Goal: Check status: Check status

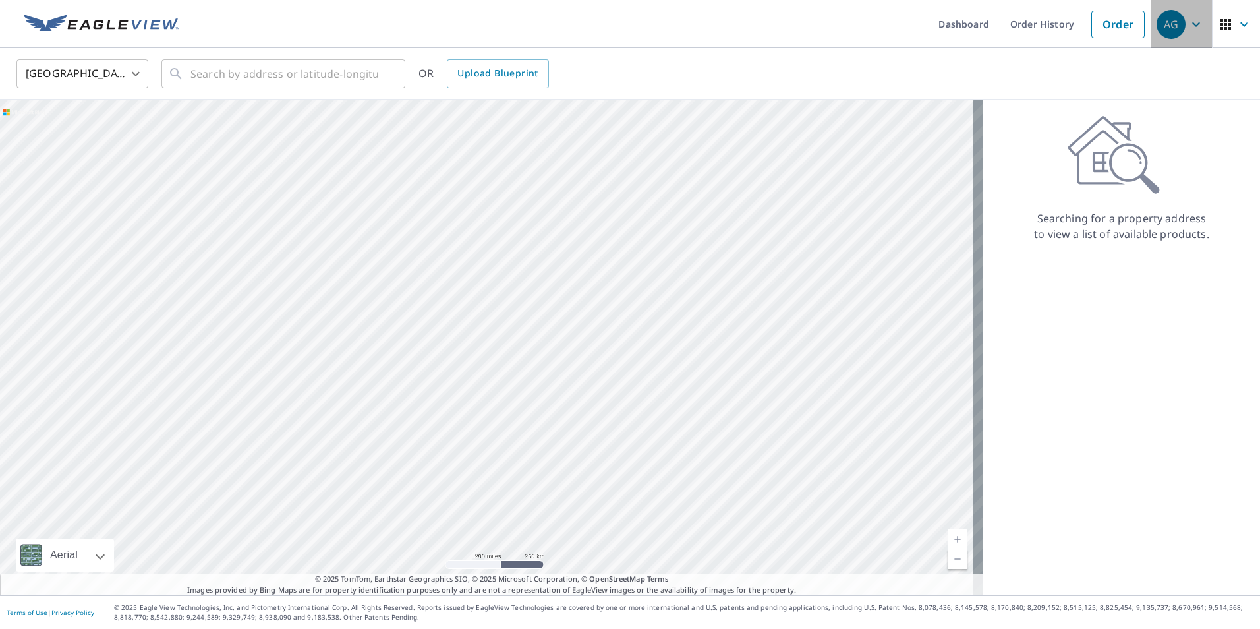
click at [1172, 22] on div "AG" at bounding box center [1170, 24] width 29 height 29
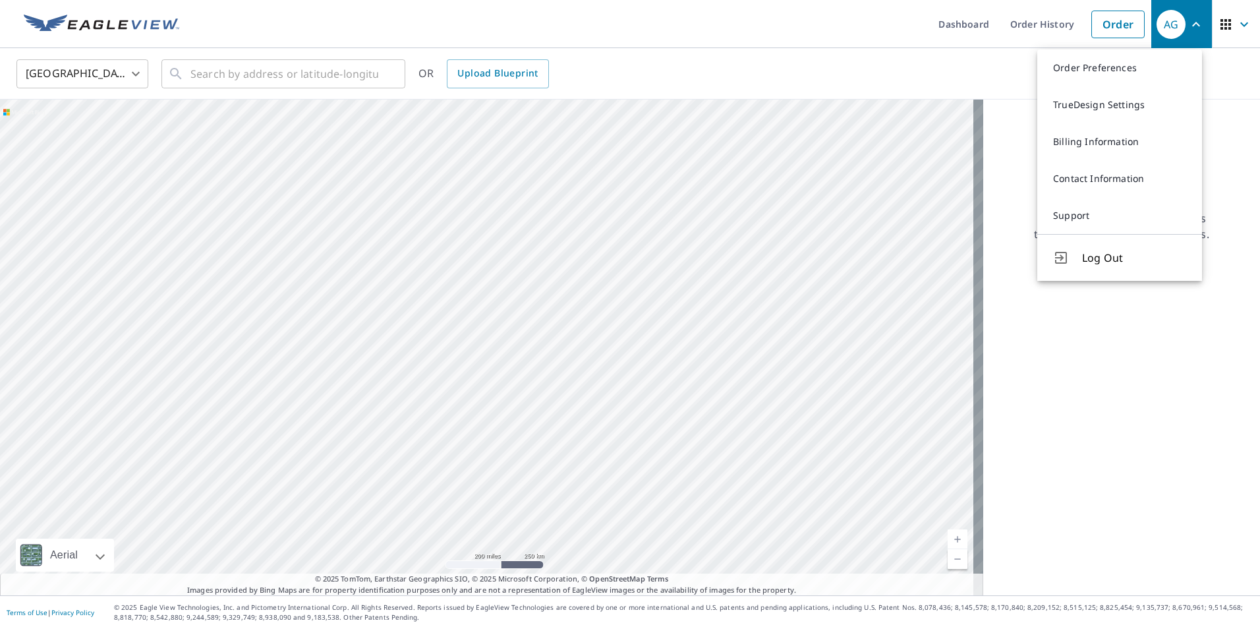
click at [996, 80] on div "United States [GEOGRAPHIC_DATA] ​ ​ OR Upload Blueprint" at bounding box center [625, 73] width 1237 height 31
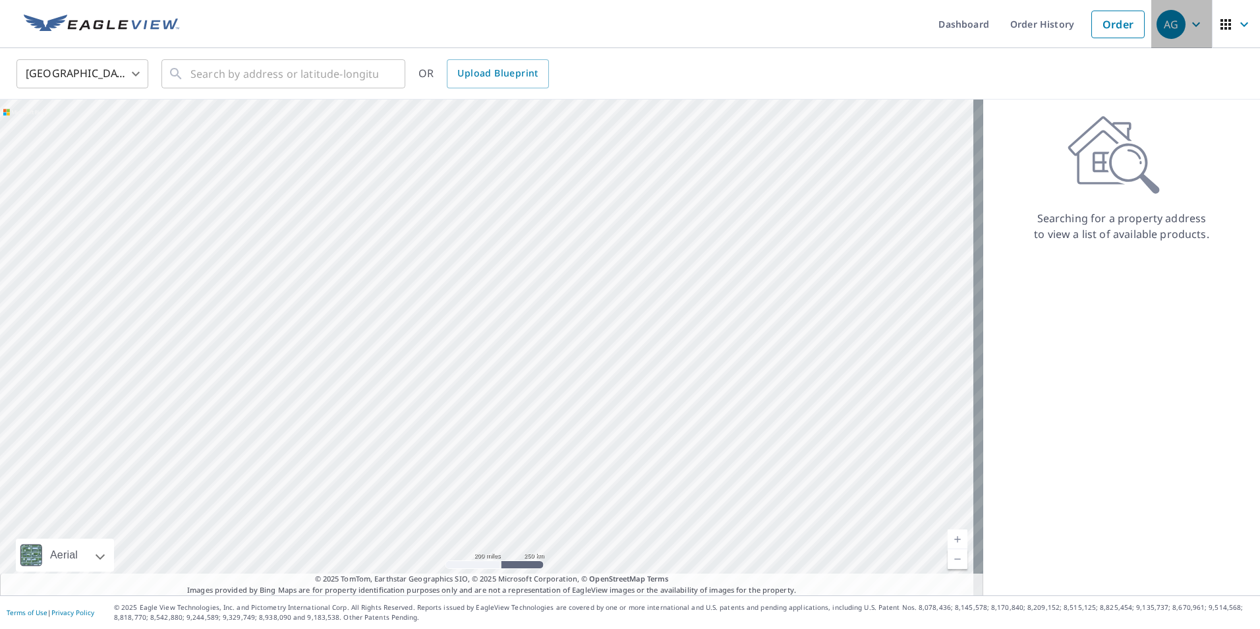
click at [1188, 26] on icon "button" at bounding box center [1196, 24] width 16 height 16
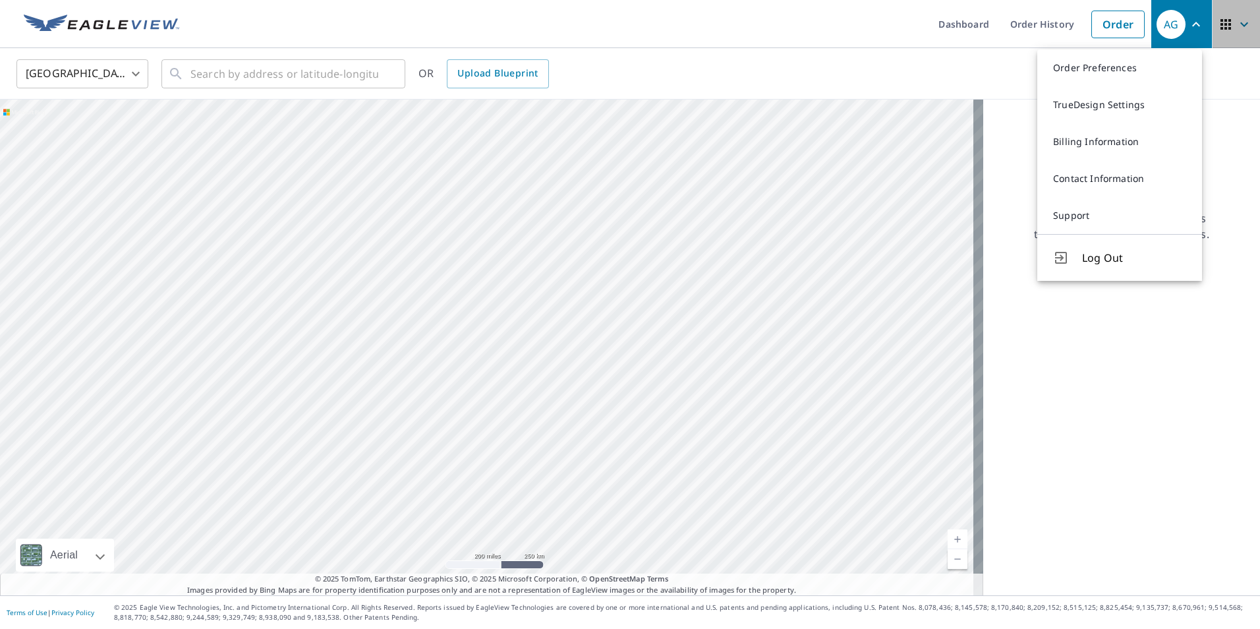
click at [1236, 29] on icon "button" at bounding box center [1244, 24] width 16 height 16
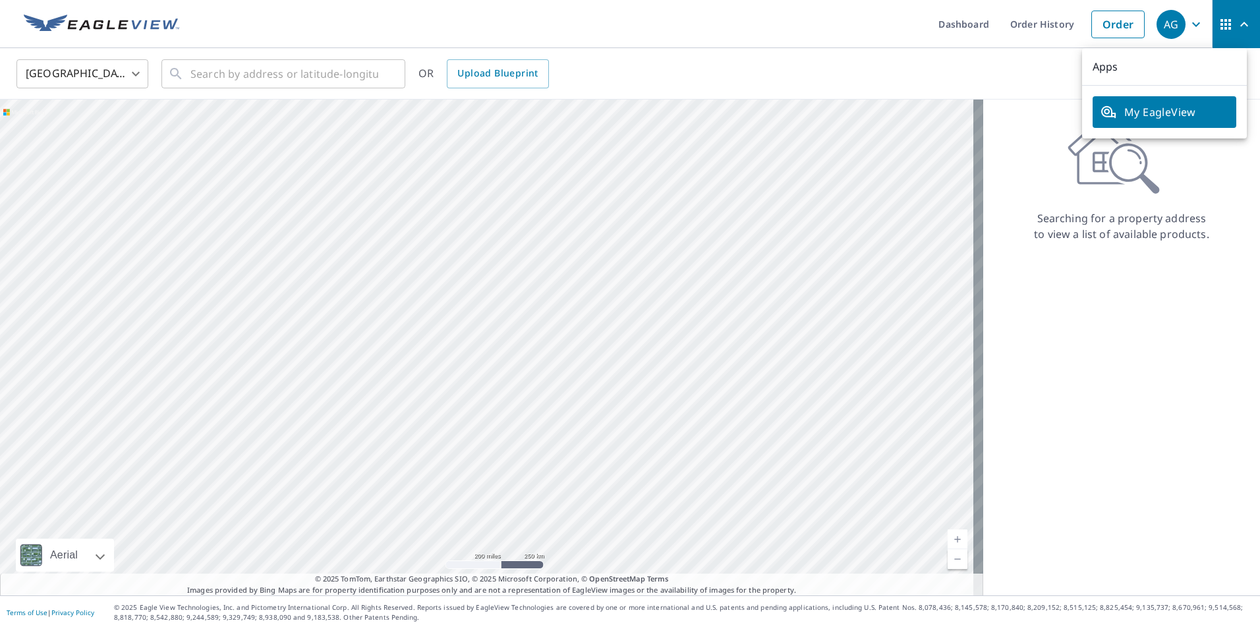
click at [1027, 99] on div "Searching for a property address to view a list of available products." at bounding box center [1121, 347] width 277 height 496
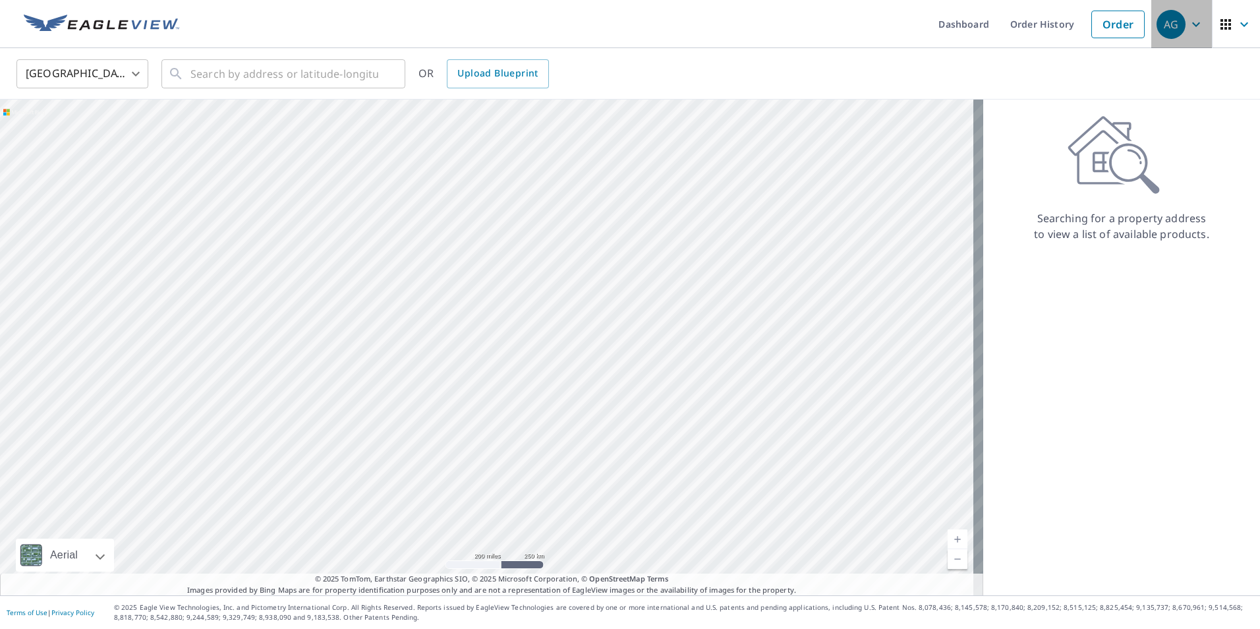
click at [1192, 23] on icon "button" at bounding box center [1196, 24] width 8 height 5
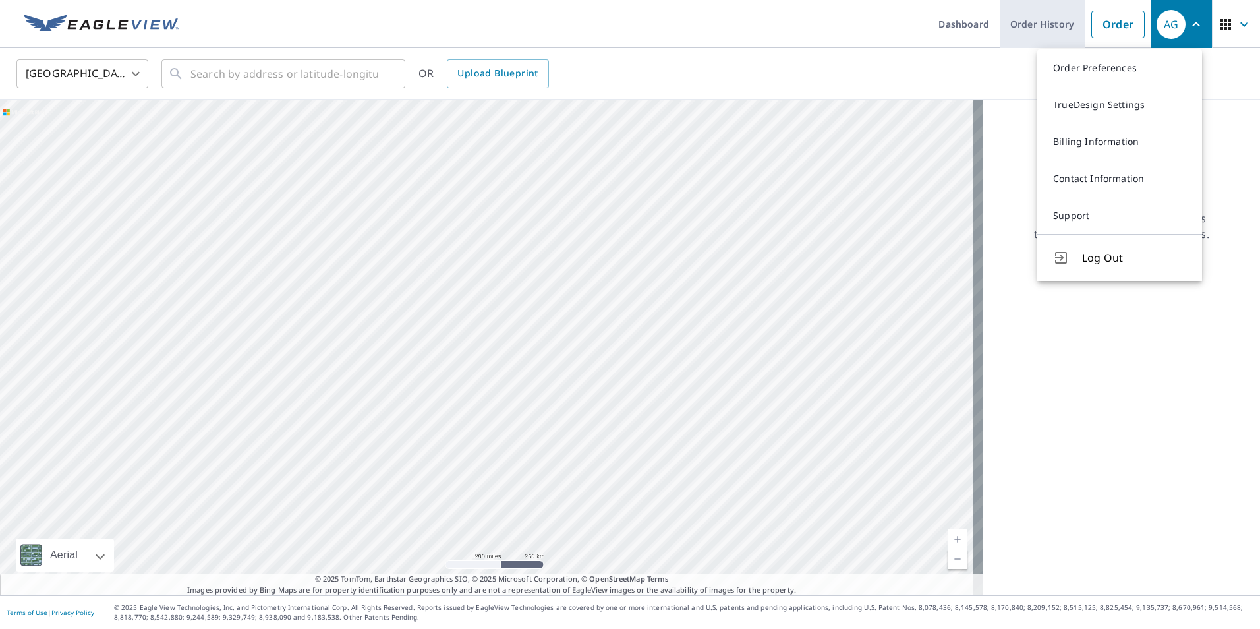
click at [1036, 26] on link "Order History" at bounding box center [1042, 24] width 85 height 48
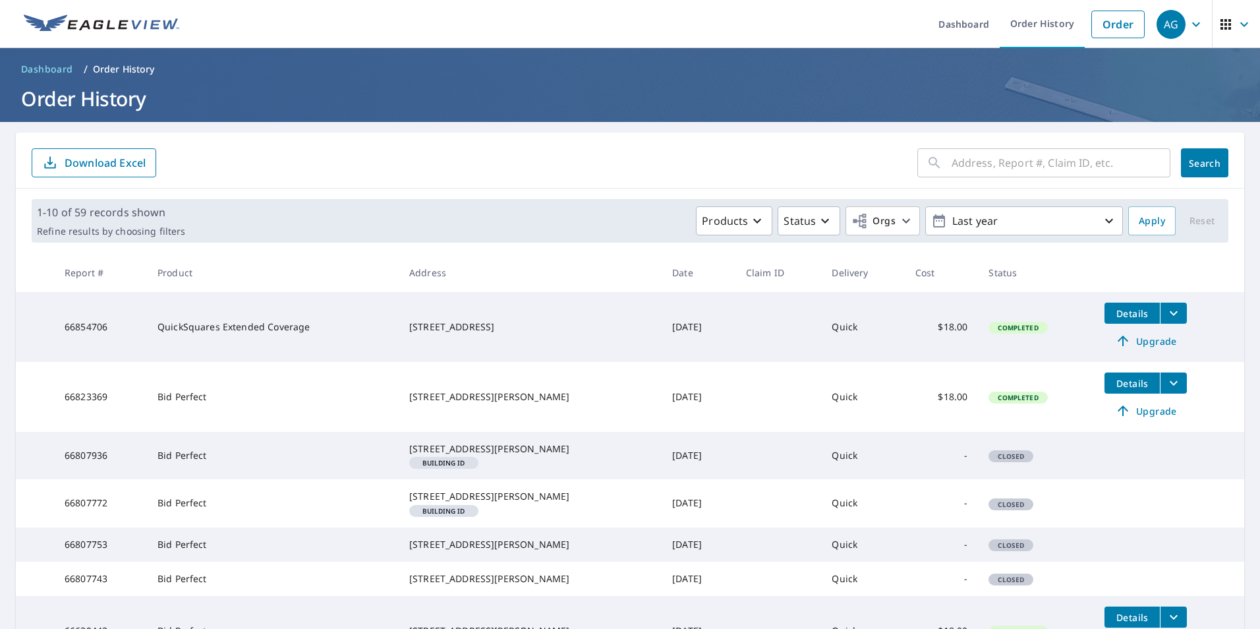
click at [951, 158] on input "text" at bounding box center [1060, 162] width 219 height 37
click at [990, 165] on input "text" at bounding box center [1060, 162] width 219 height 37
type input "[STREET_ADDRESS][PERSON_NAME]"
click at [1192, 161] on span "Search" at bounding box center [1204, 163] width 26 height 13
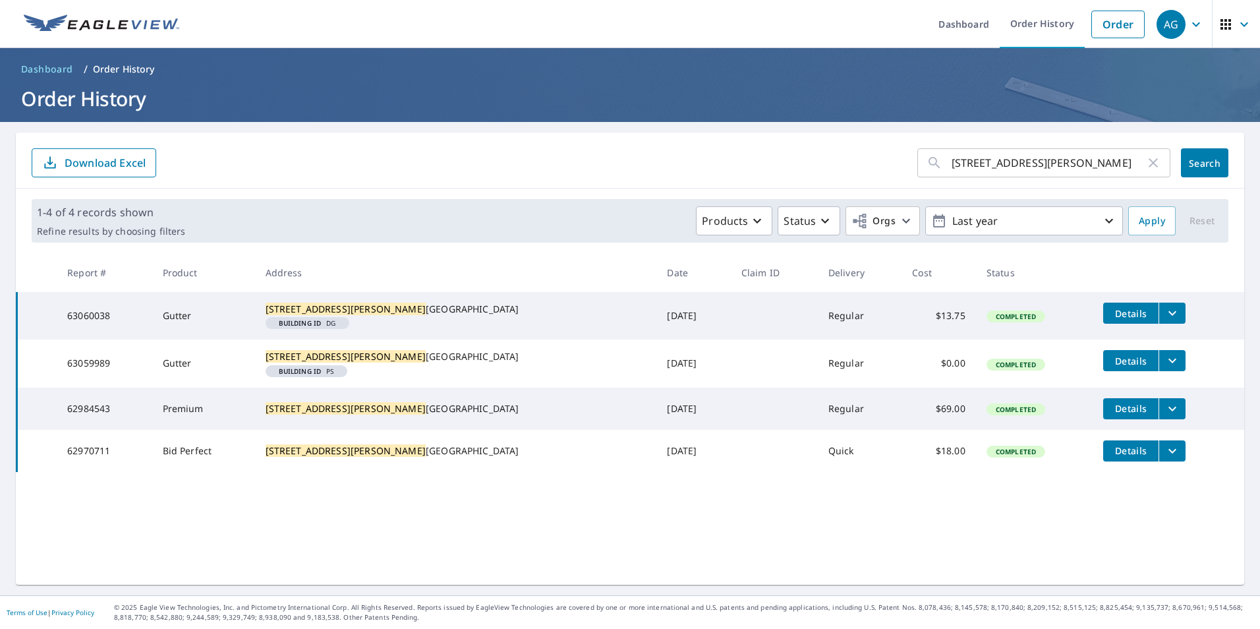
drag, startPoint x: 857, startPoint y: 444, endPoint x: 1090, endPoint y: 443, distance: 233.3
click at [1103, 419] on button "Details" at bounding box center [1130, 408] width 55 height 21
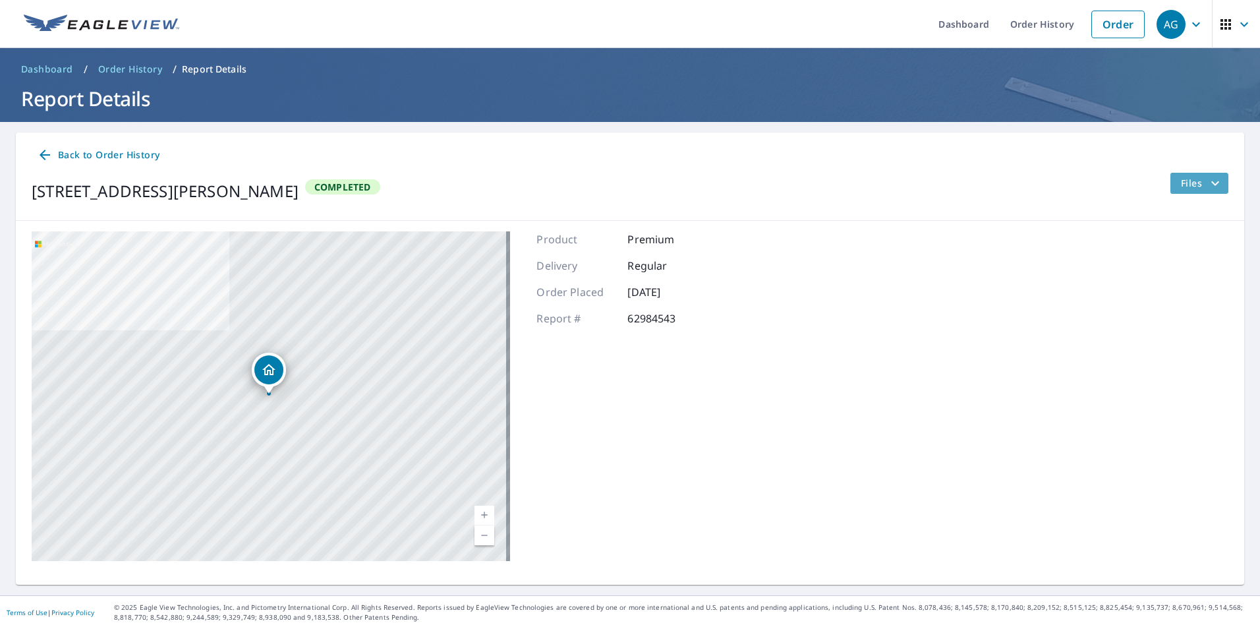
click at [1209, 186] on icon "filesDropdownBtn-62984543" at bounding box center [1215, 183] width 16 height 16
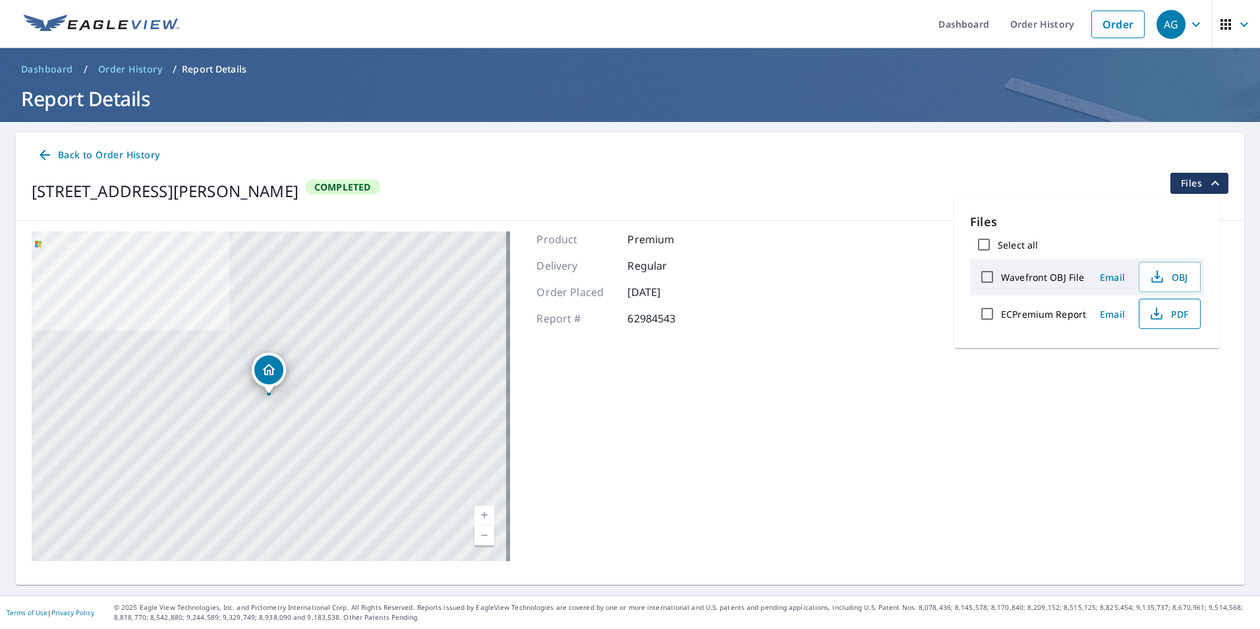
click at [1162, 323] on button "PDF" at bounding box center [1170, 313] width 62 height 30
